Goal: Task Accomplishment & Management: Use online tool/utility

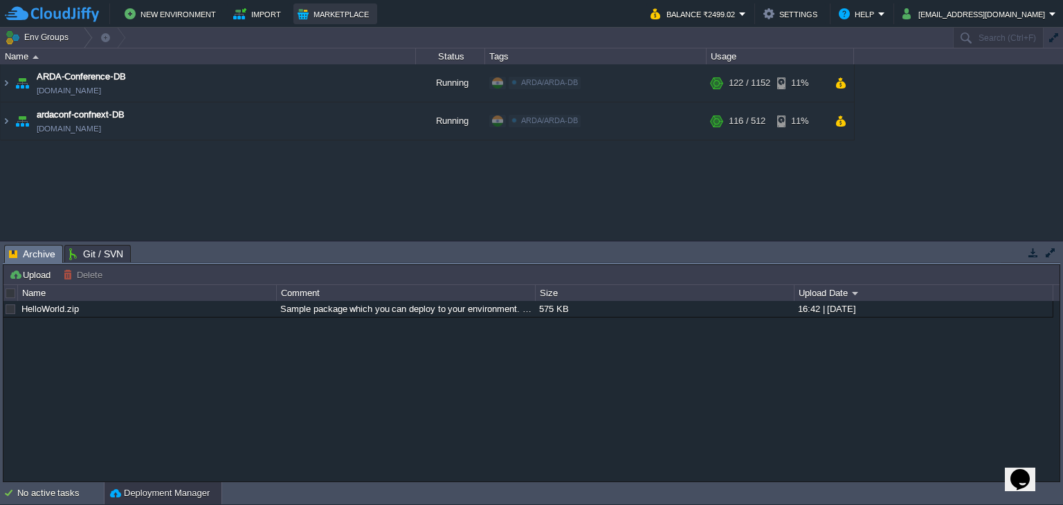
click at [309, 17] on button "Marketplace" at bounding box center [334, 14] width 75 height 17
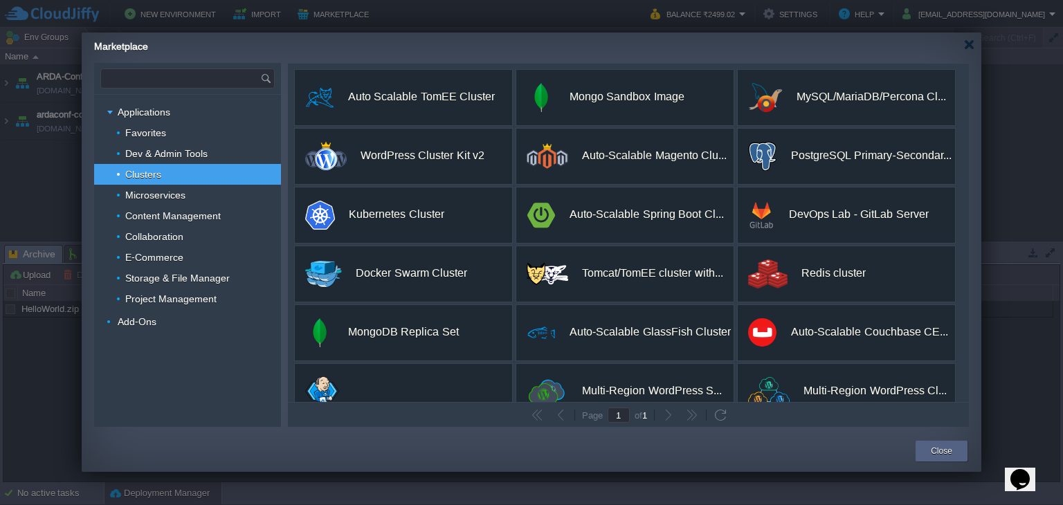
click at [194, 80] on input "text" at bounding box center [180, 78] width 159 height 19
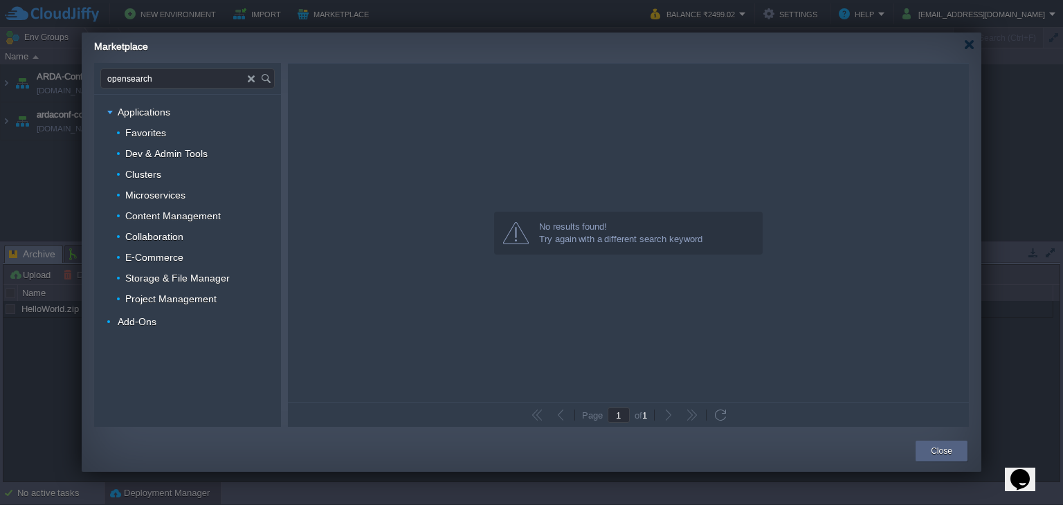
click at [122, 79] on input "opensearch" at bounding box center [174, 78] width 147 height 19
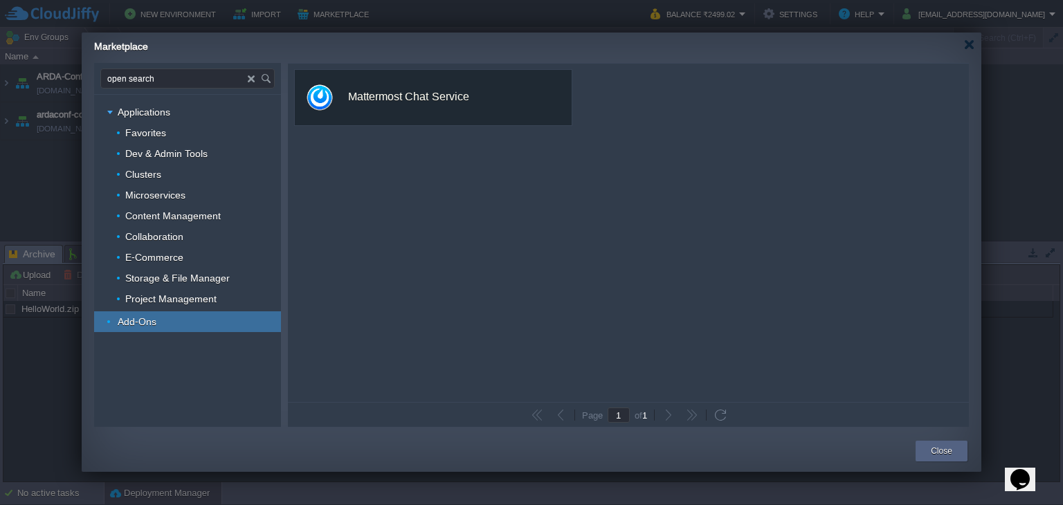
click at [156, 315] on link "Add-Ons" at bounding box center [137, 321] width 42 height 12
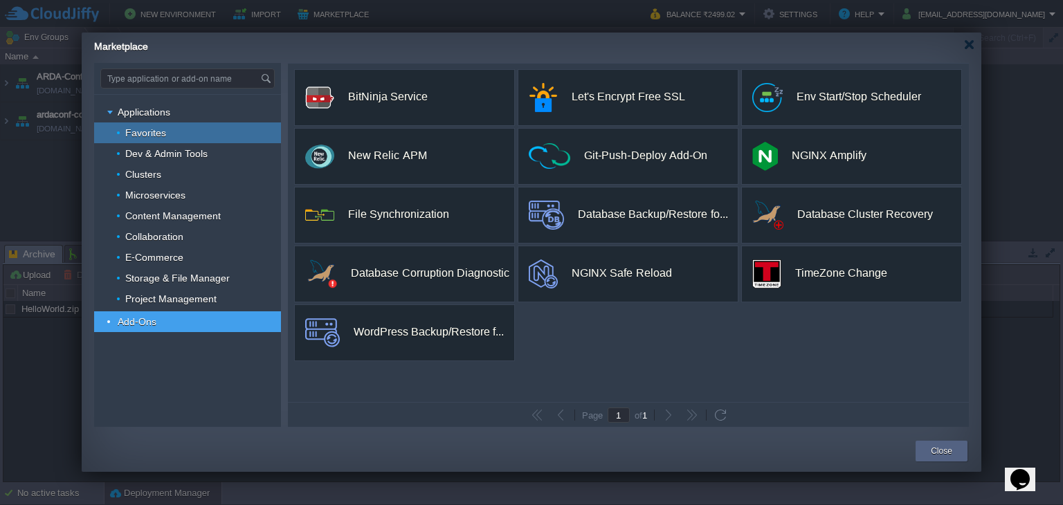
click at [149, 140] on div "Favorites" at bounding box center [187, 132] width 187 height 21
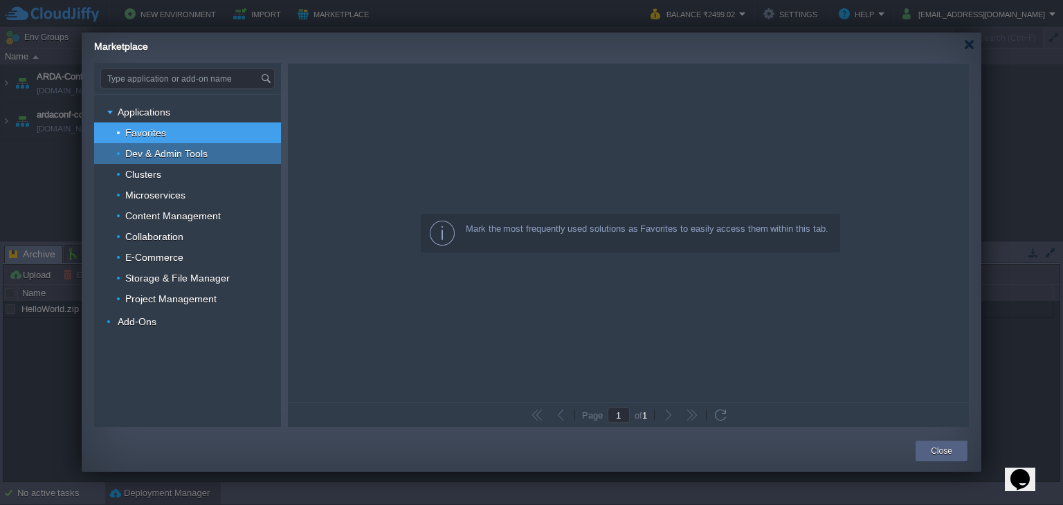
click at [149, 147] on span "Dev & Admin Tools" at bounding box center [167, 153] width 86 height 12
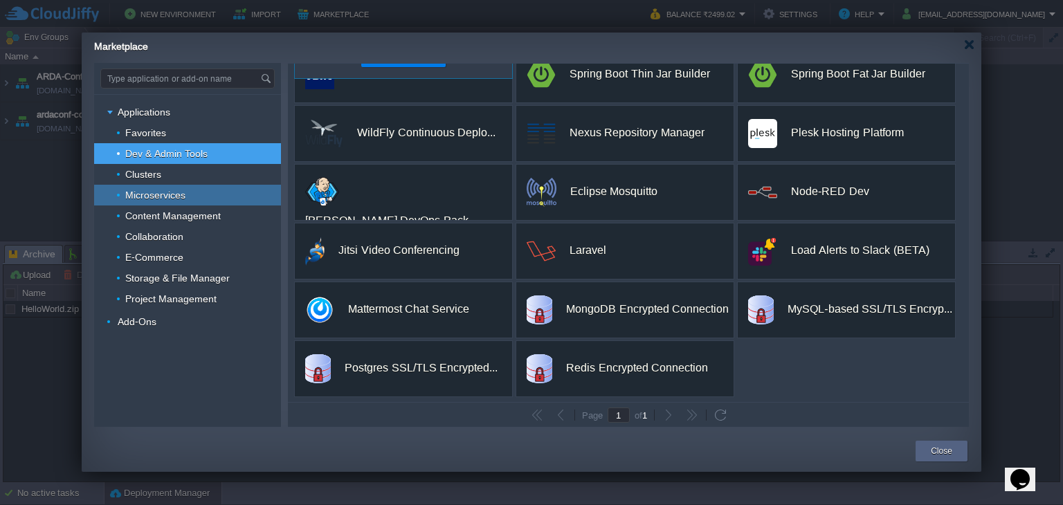
scroll to position [200, 0]
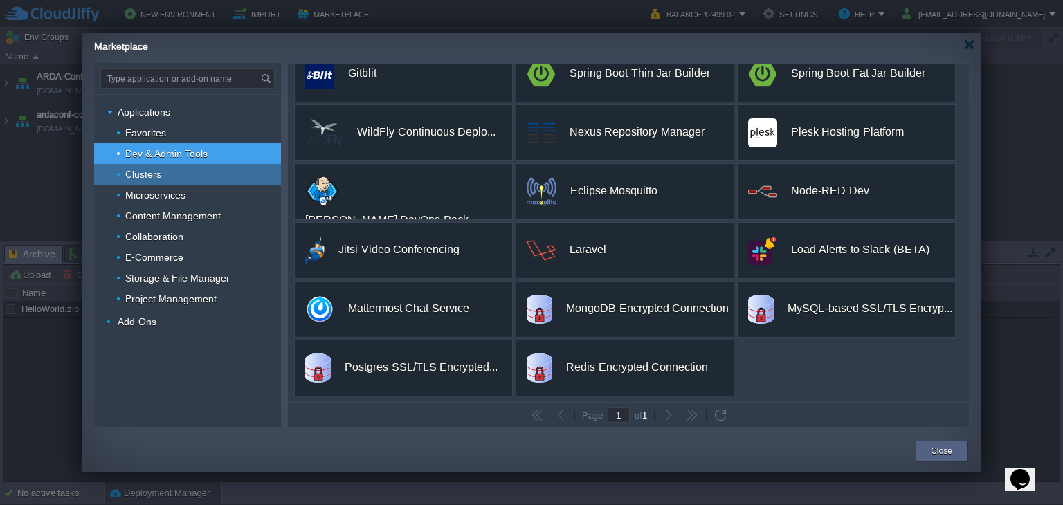
click at [181, 176] on div "Clusters" at bounding box center [187, 174] width 187 height 21
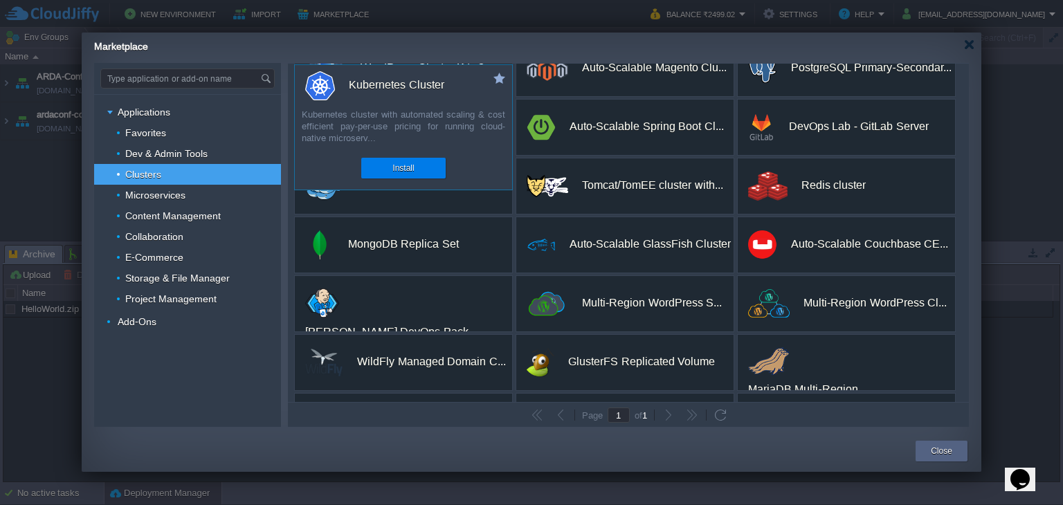
scroll to position [141, 0]
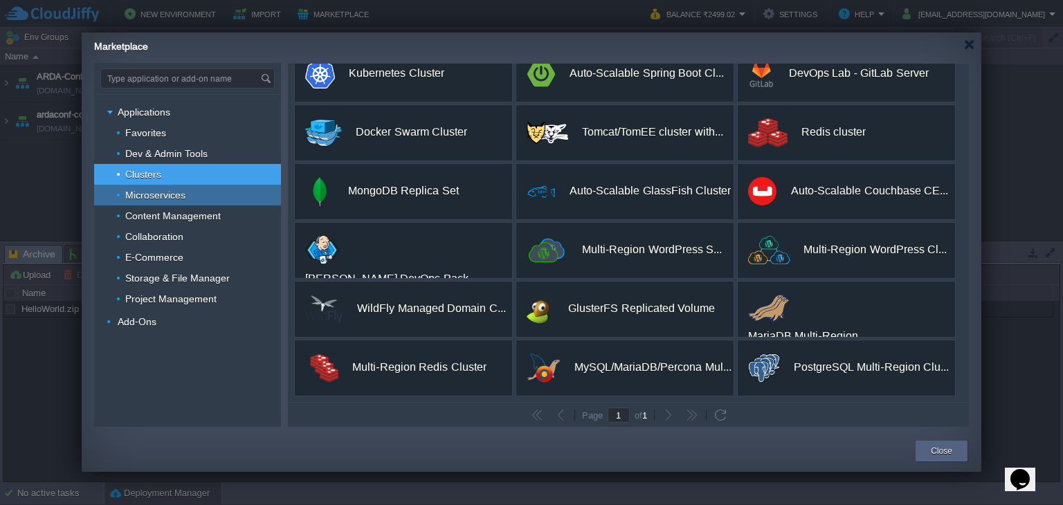
click at [160, 195] on span "Microservices" at bounding box center [156, 195] width 64 height 12
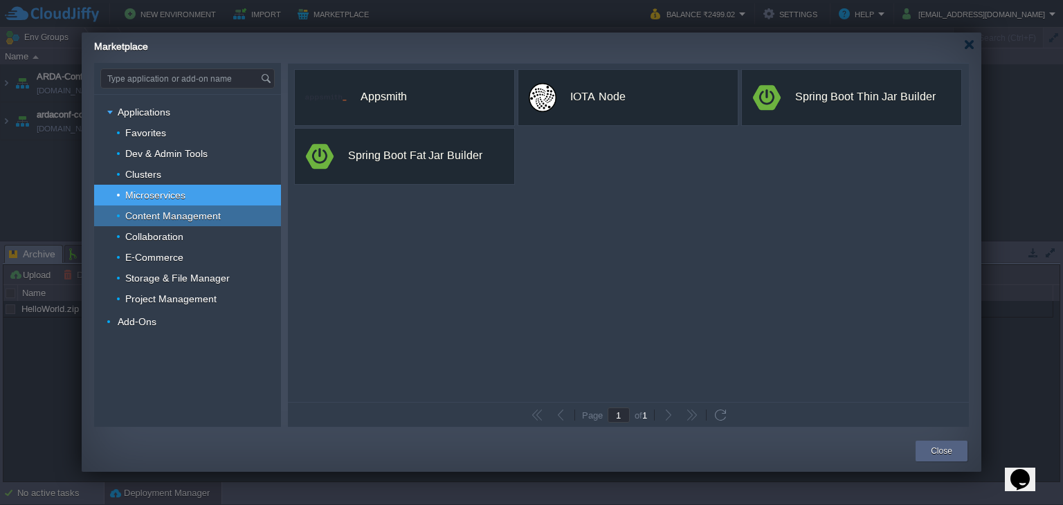
click at [168, 210] on span "Content Management" at bounding box center [173, 216] width 99 height 12
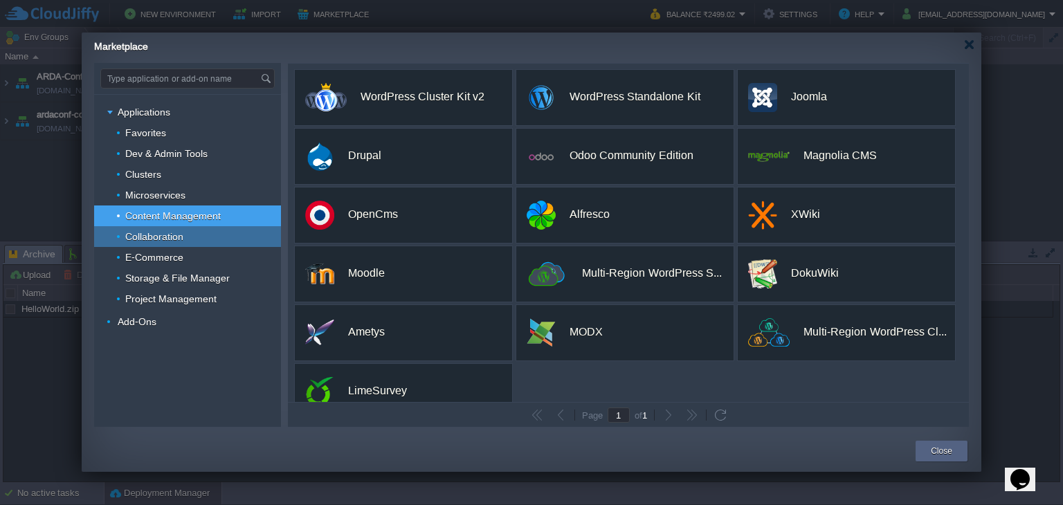
click at [141, 241] on span "Collaboration" at bounding box center [155, 236] width 62 height 12
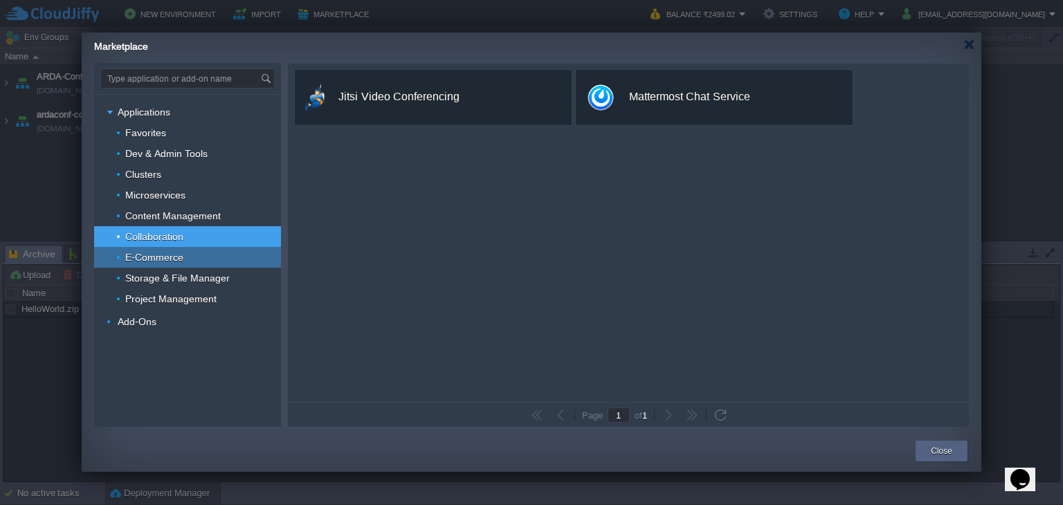
click at [145, 252] on span "E-Commerce" at bounding box center [155, 257] width 62 height 12
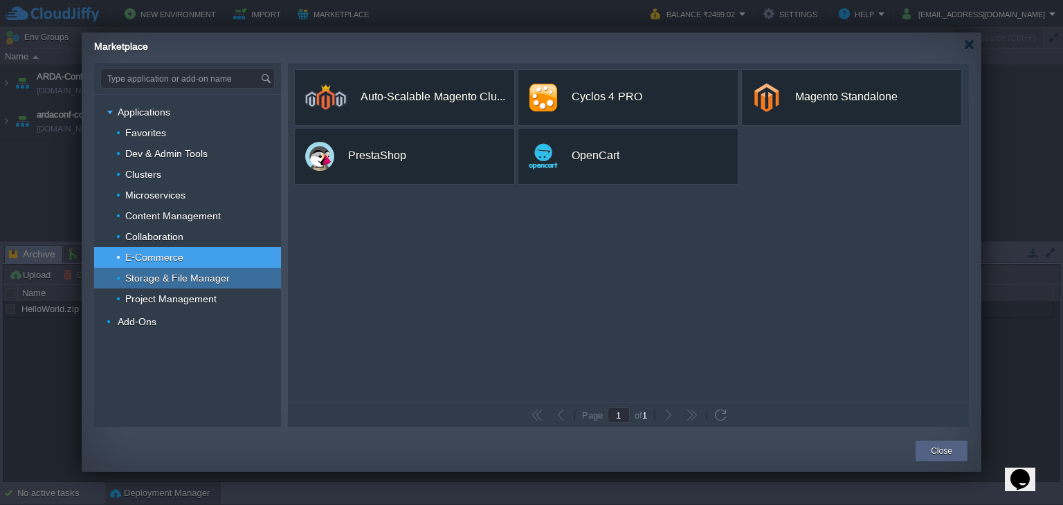
click at [157, 279] on span "Storage & File Manager" at bounding box center [178, 278] width 108 height 12
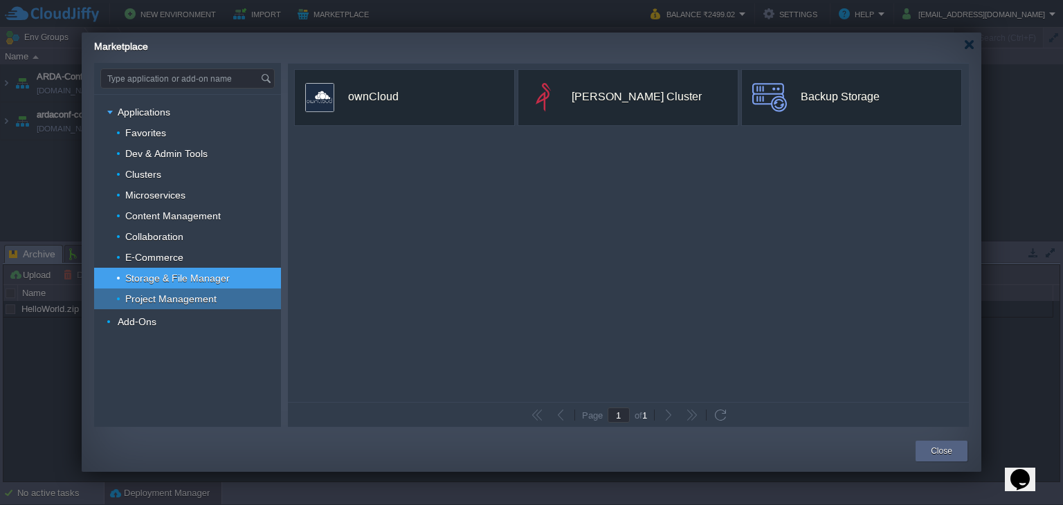
click at [160, 300] on span "Project Management" at bounding box center [171, 299] width 95 height 12
type input "Type application or add-on name"
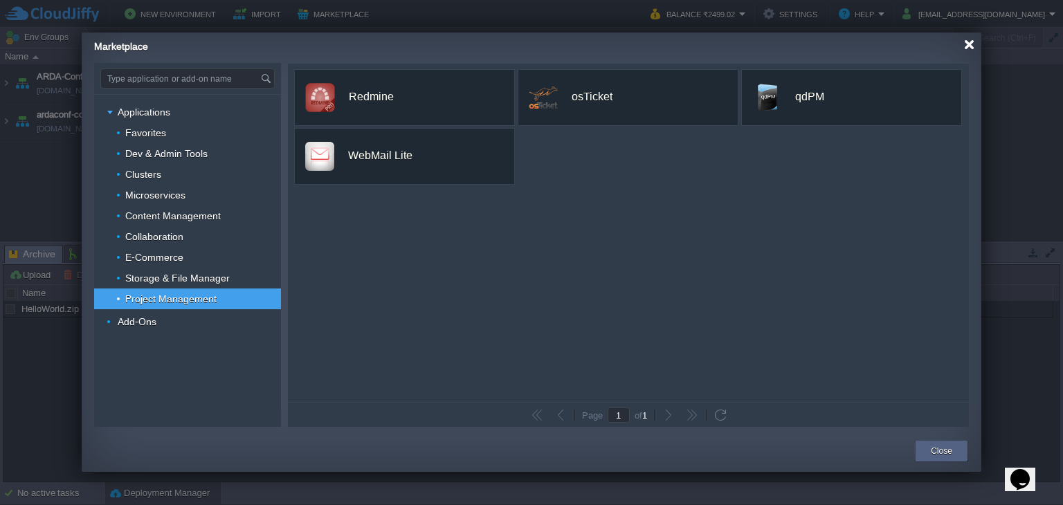
click at [966, 45] on div at bounding box center [969, 44] width 10 height 10
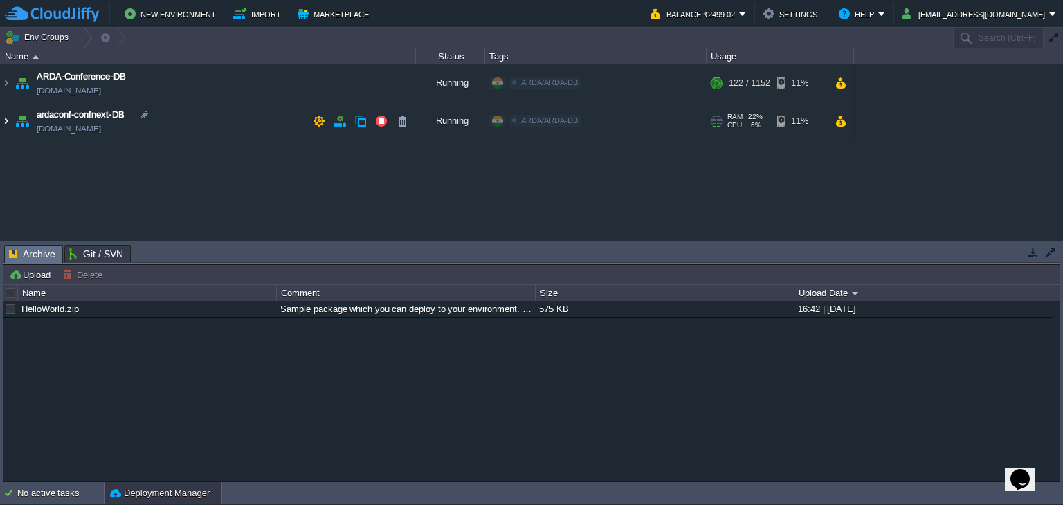
click at [6, 122] on img at bounding box center [6, 120] width 11 height 37
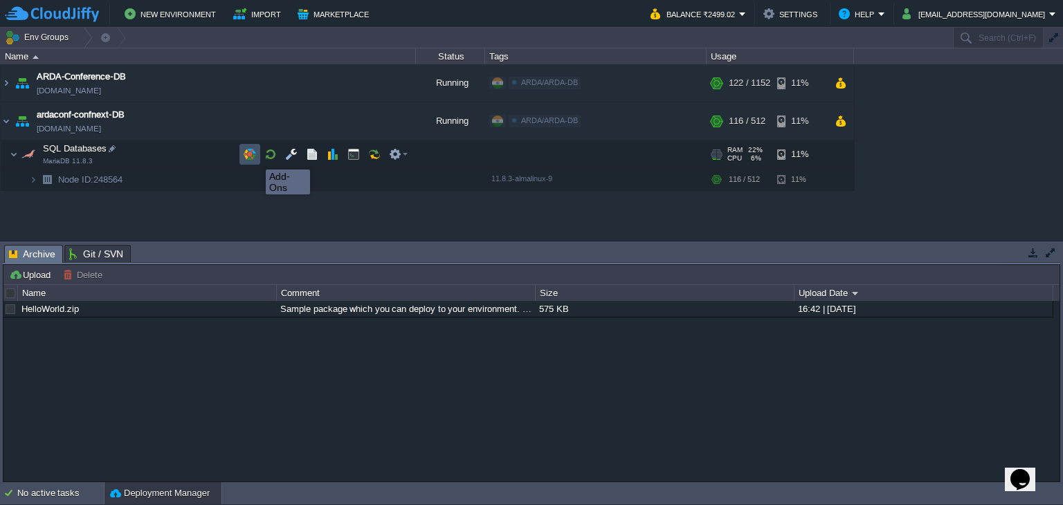
click at [255, 157] on button "button" at bounding box center [249, 154] width 12 height 12
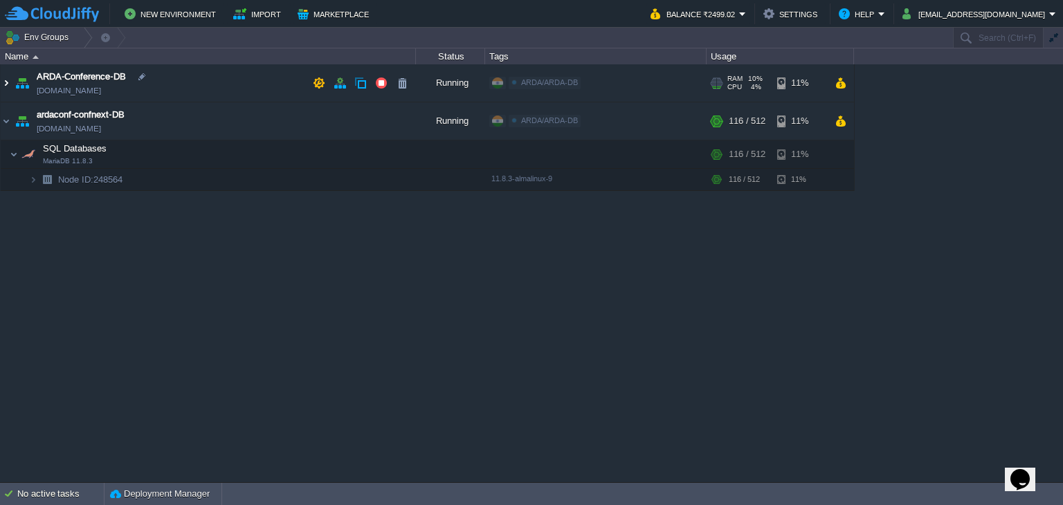
click at [2, 84] on img at bounding box center [6, 82] width 11 height 37
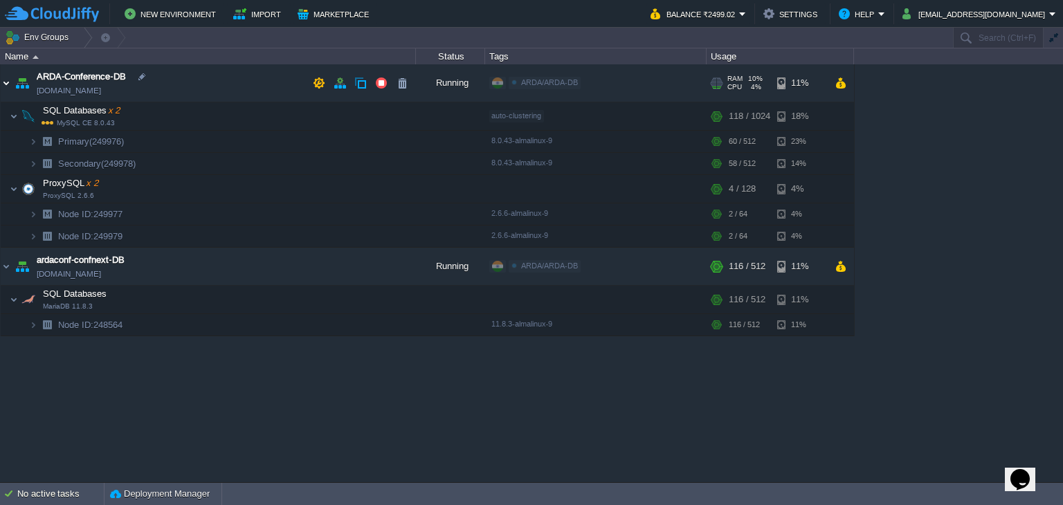
click at [7, 84] on img at bounding box center [6, 82] width 11 height 37
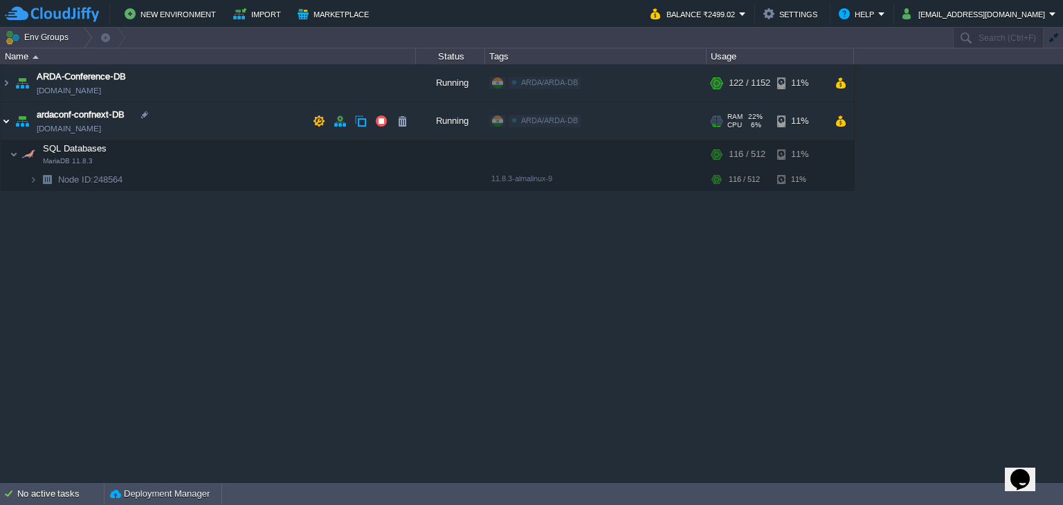
click at [3, 117] on img at bounding box center [6, 120] width 11 height 37
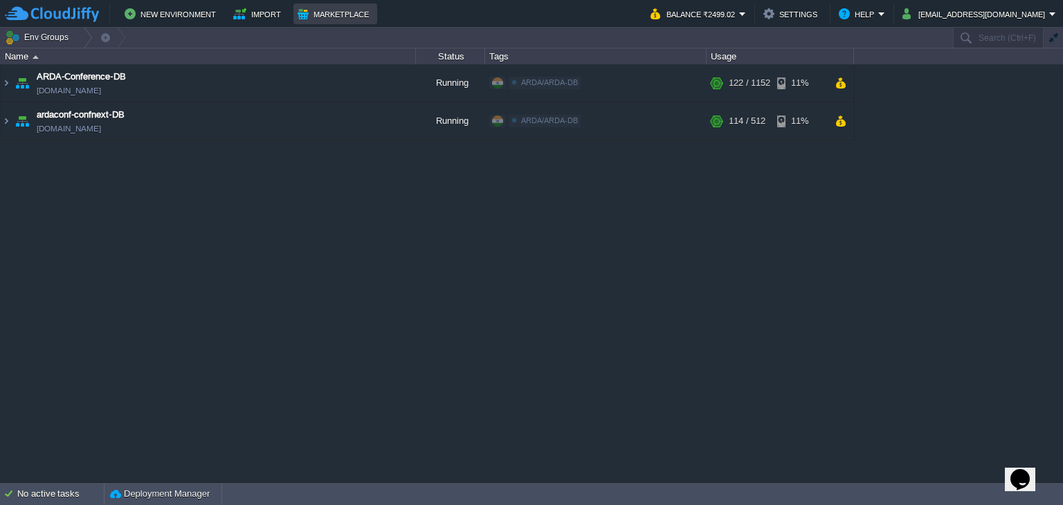
click at [336, 24] on td "Marketplace" at bounding box center [335, 13] width 84 height 21
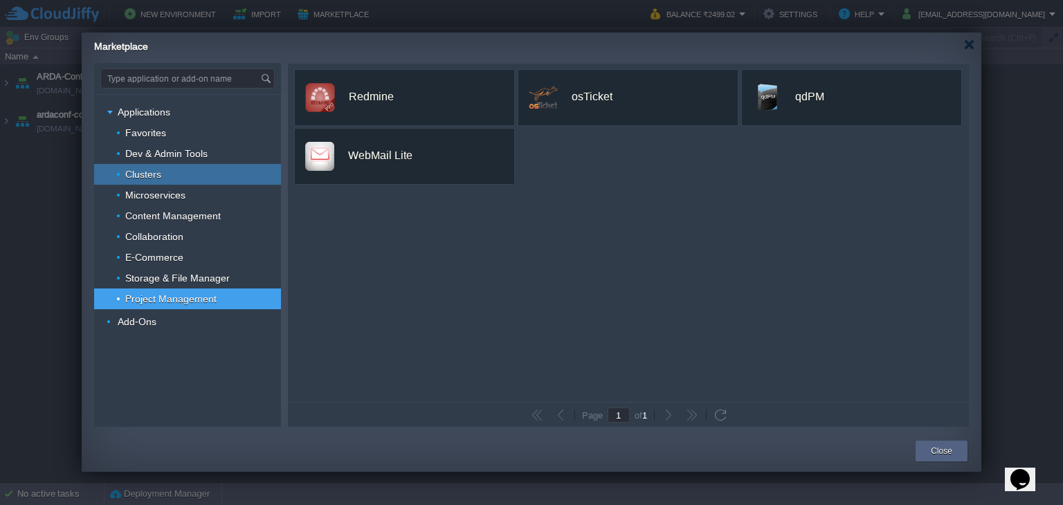
click at [181, 177] on div "Clusters" at bounding box center [187, 174] width 187 height 21
type input "Type application or add-on name"
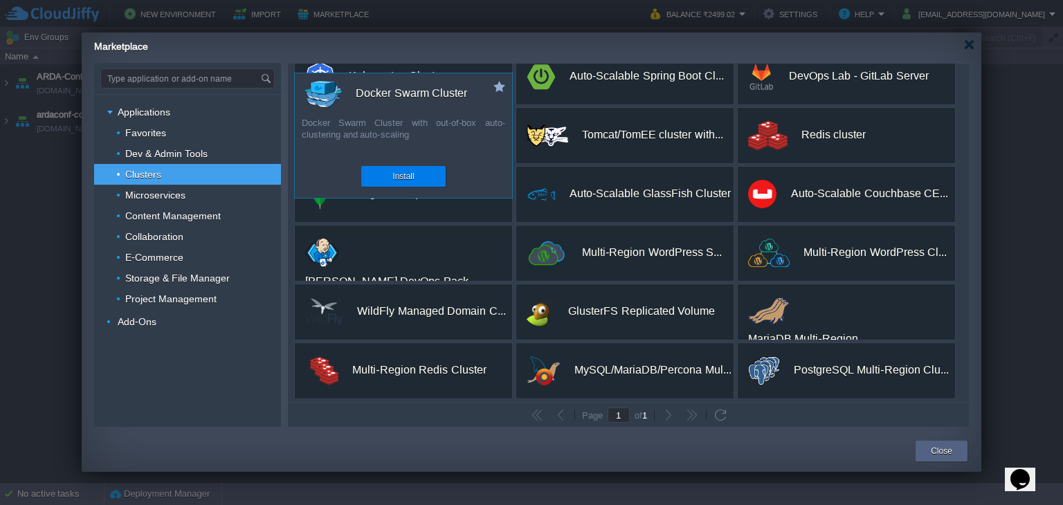
scroll to position [141, 0]
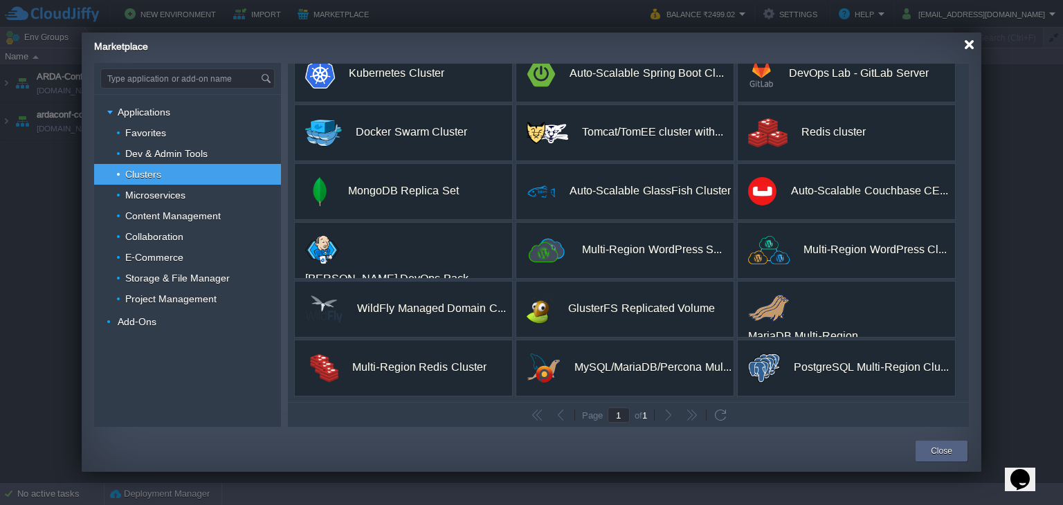
click at [966, 46] on div at bounding box center [969, 44] width 10 height 10
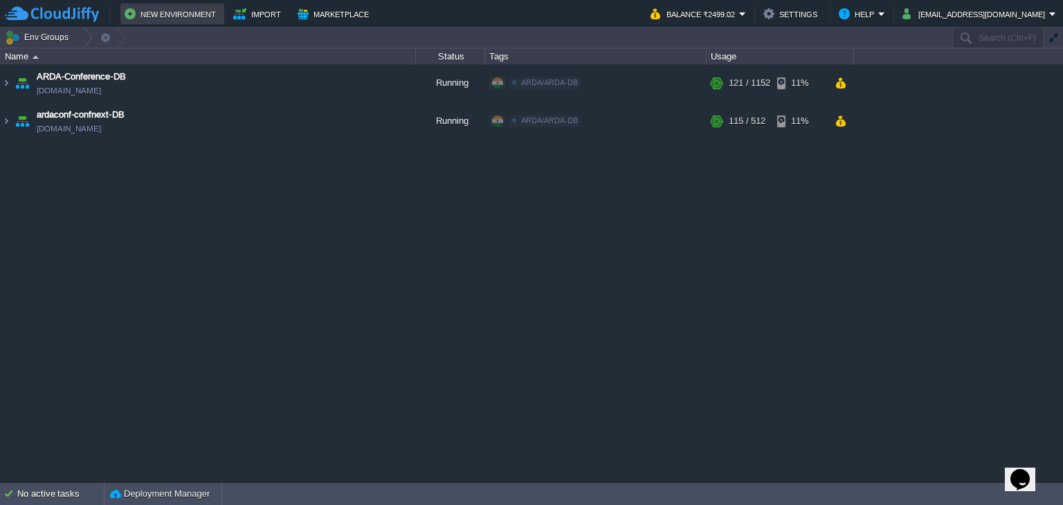
click at [185, 15] on button "New Environment" at bounding box center [172, 14] width 95 height 17
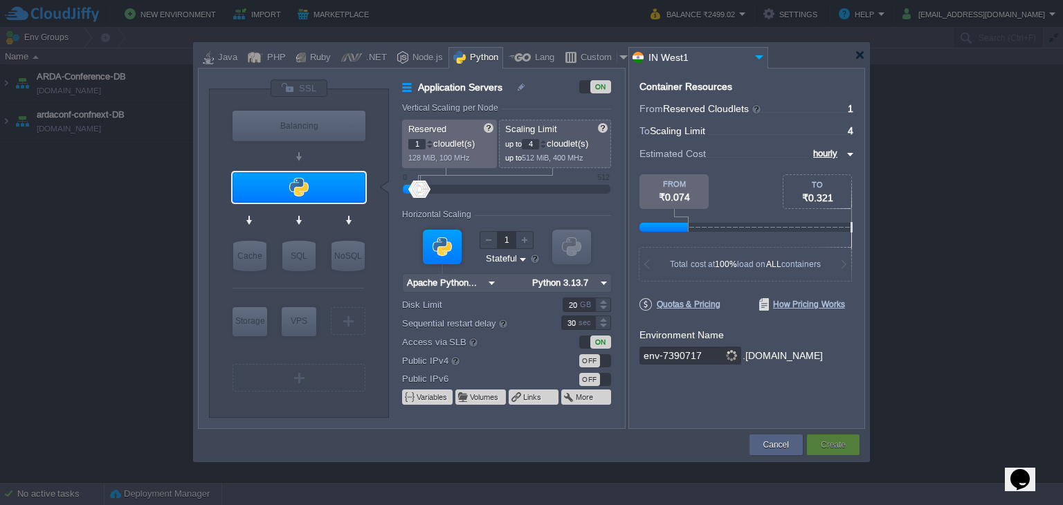
type input "Redis 7.2.4"
click at [360, 255] on div "NoSQL" at bounding box center [347, 256] width 33 height 30
type input "NoSQL Databases"
type input "Redis 7.2.4"
type input "7.2.4-almalinux-9"
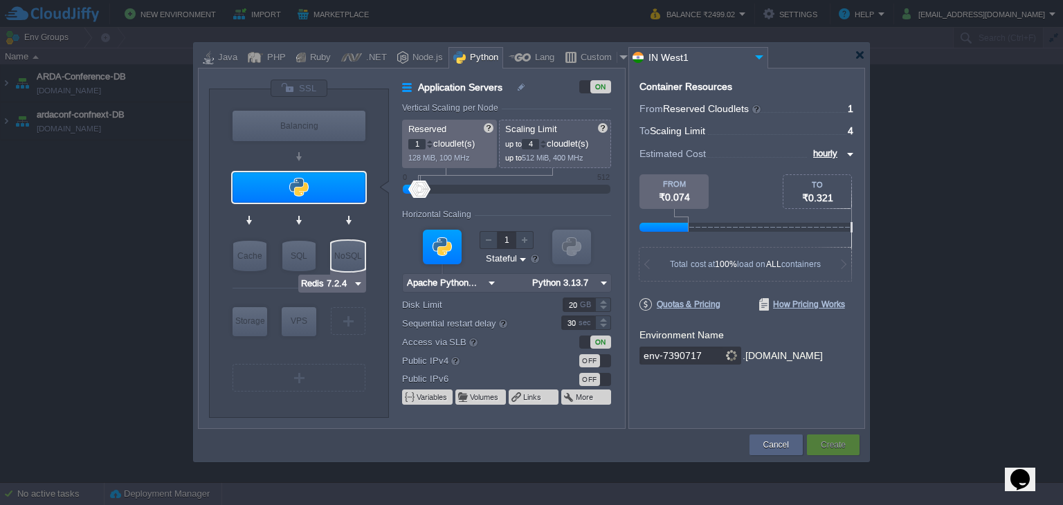
type input "Stateless"
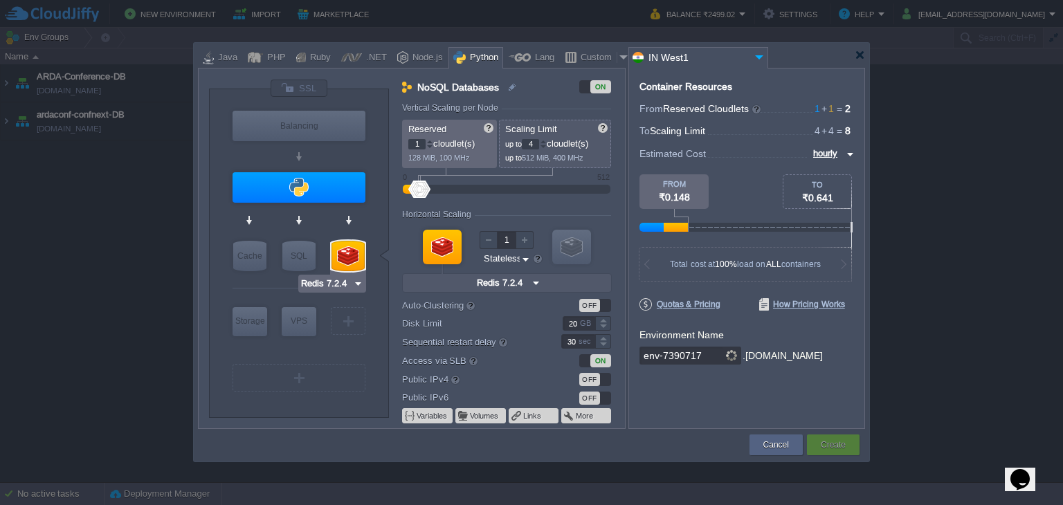
click at [357, 284] on img at bounding box center [358, 284] width 10 height 14
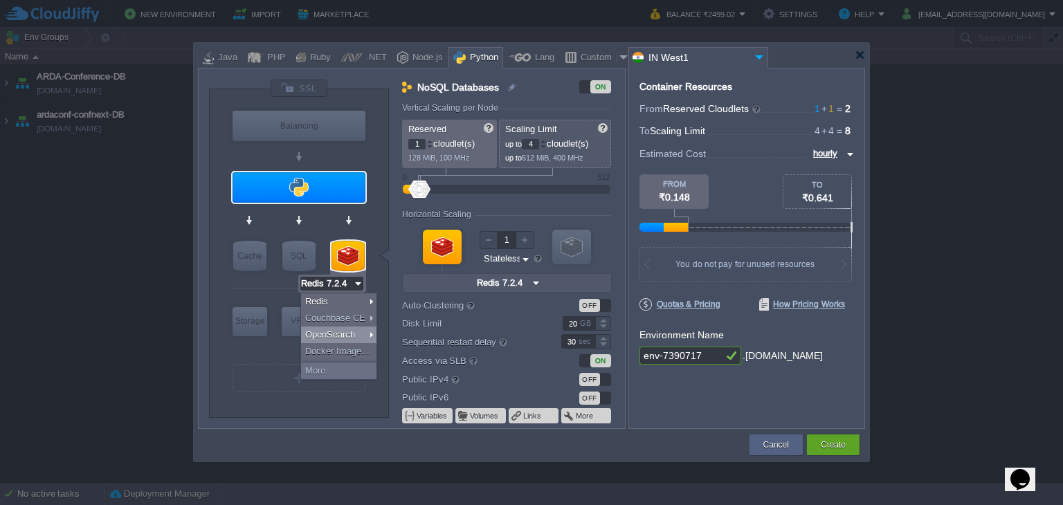
click at [330, 184] on div at bounding box center [298, 187] width 133 height 30
type input "Application Servers"
type input "Apache Python..."
type input "Python 3.13.7"
type input "Stateful"
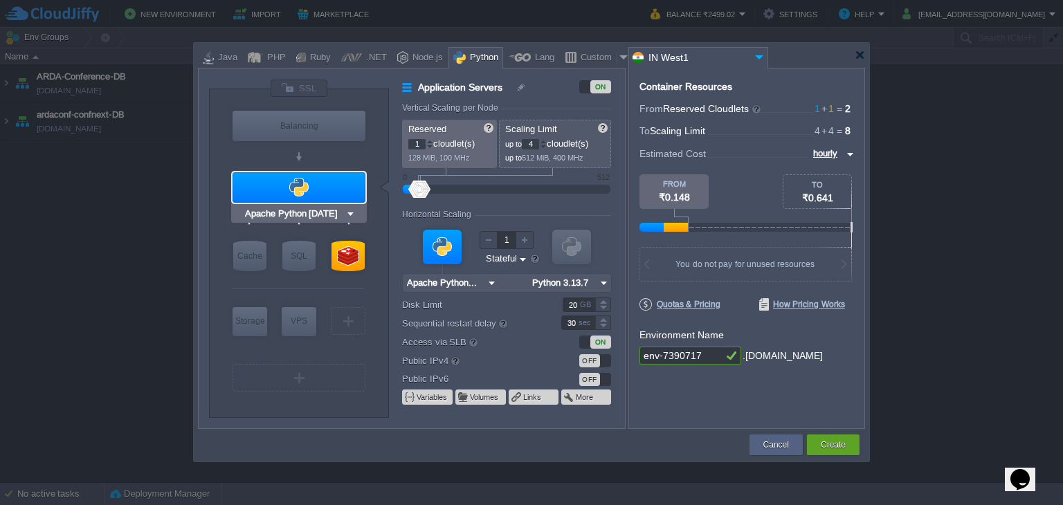
click at [341, 192] on div at bounding box center [298, 187] width 133 height 30
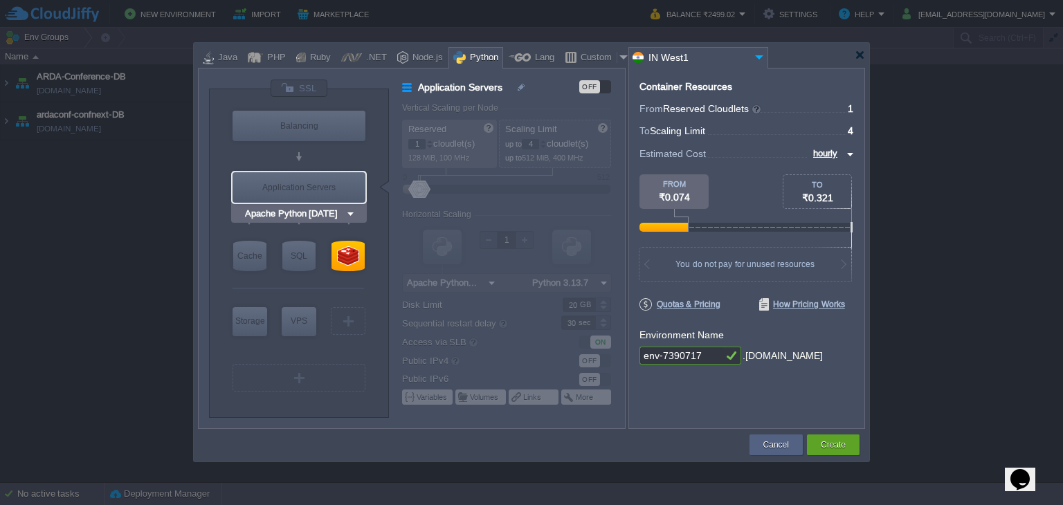
type input "Redis 7.2.4"
click at [356, 285] on img at bounding box center [358, 284] width 10 height 14
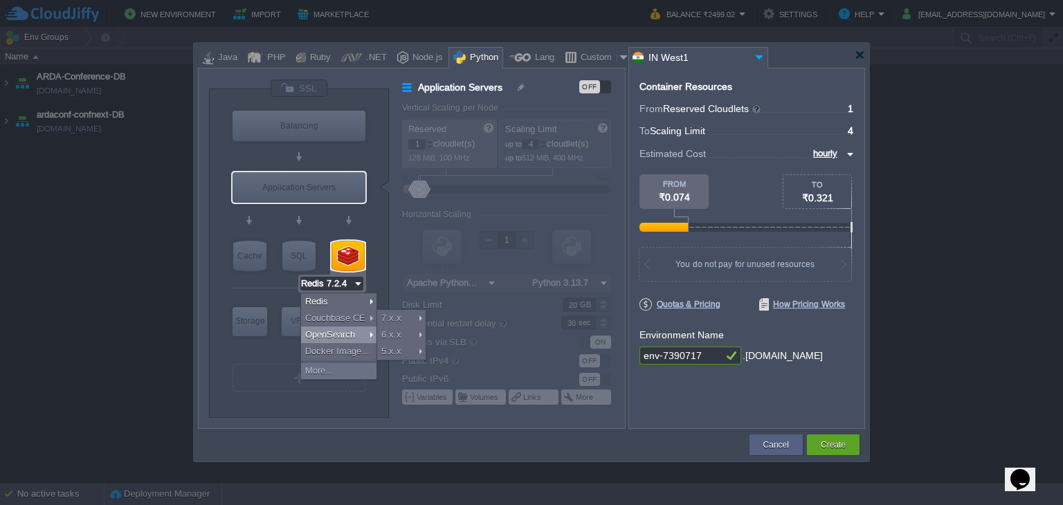
click at [340, 330] on div "OpenSearch" at bounding box center [338, 334] width 75 height 17
type input "Application Servers"
type input "Apache Python..."
type input "Python 3.13.7"
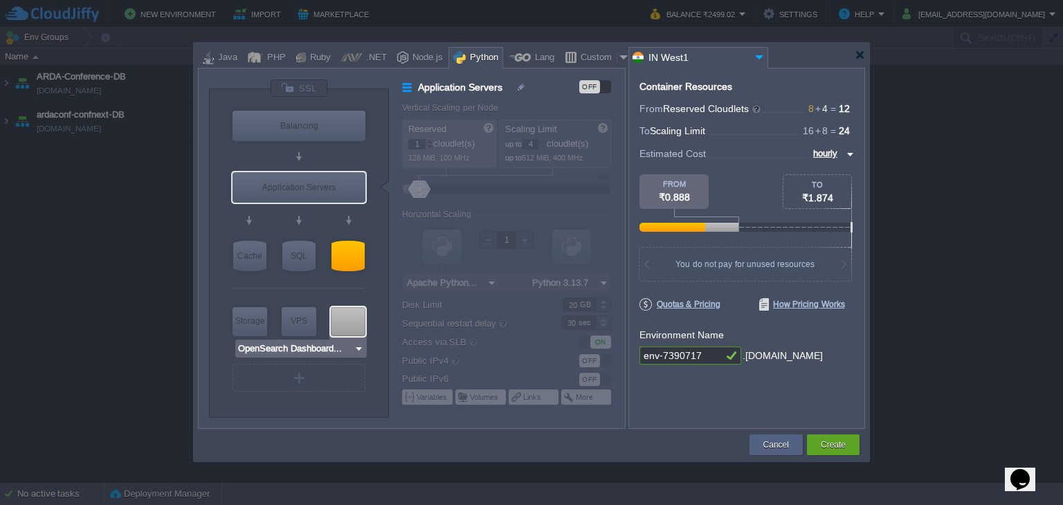
type input "OpenSearch 3.2.0"
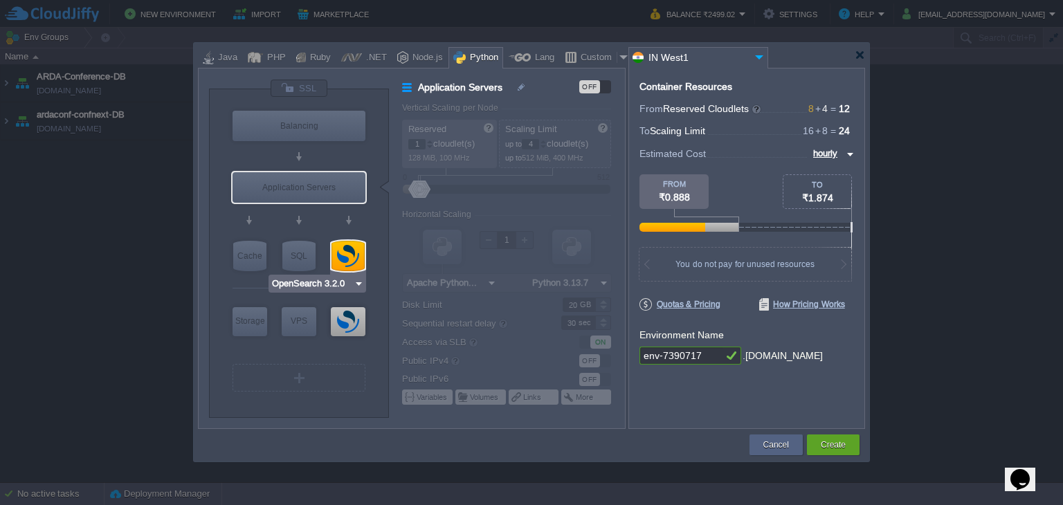
click at [356, 284] on img at bounding box center [358, 284] width 10 height 14
